Goal: Obtain resource: Download file/media

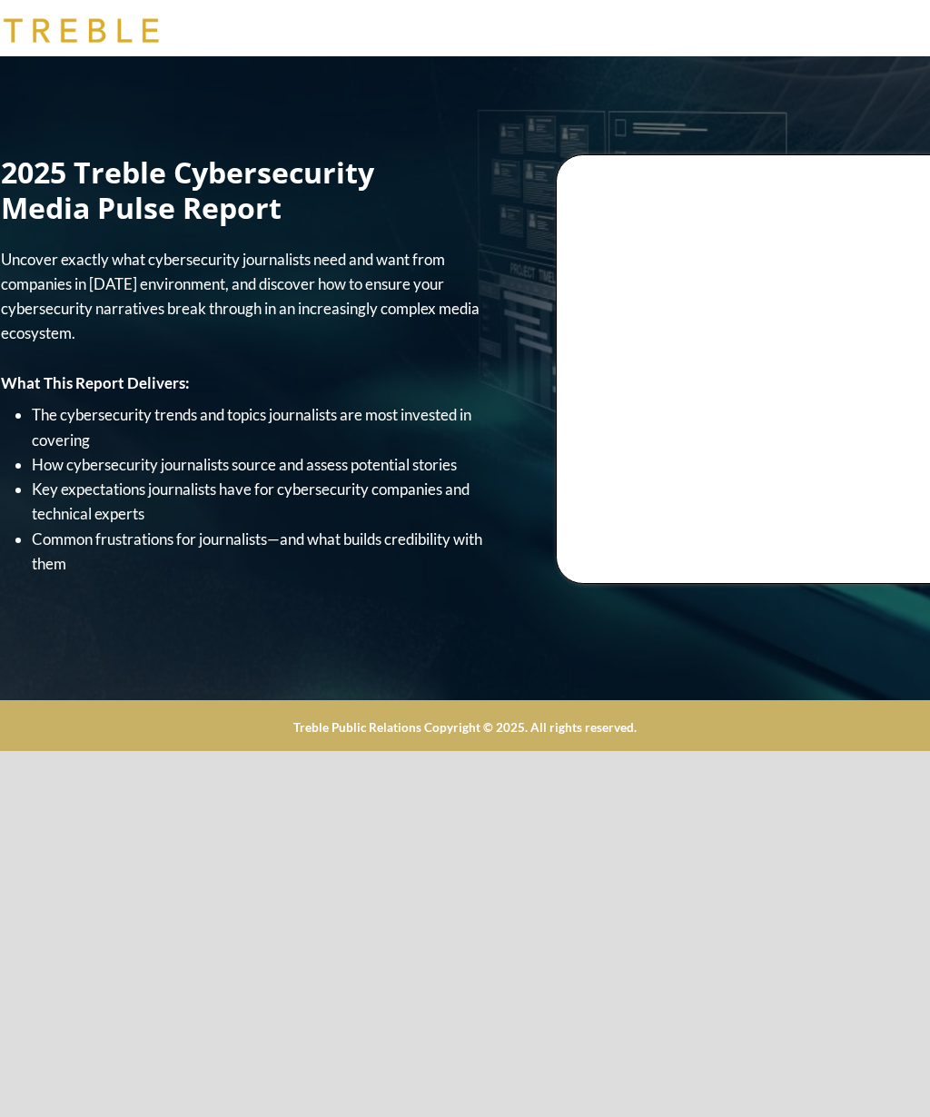
scroll to position [0, 32]
